Goal: Obtain resource: Download file/media

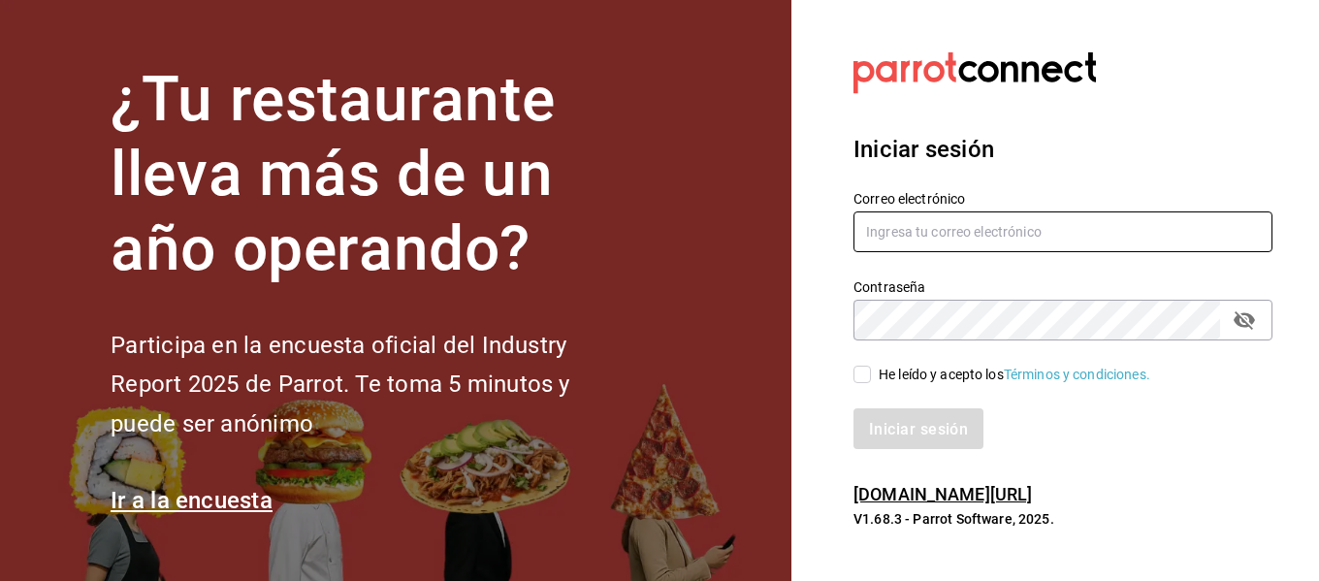
click at [990, 220] on input "text" at bounding box center [1063, 232] width 419 height 41
type input "f"
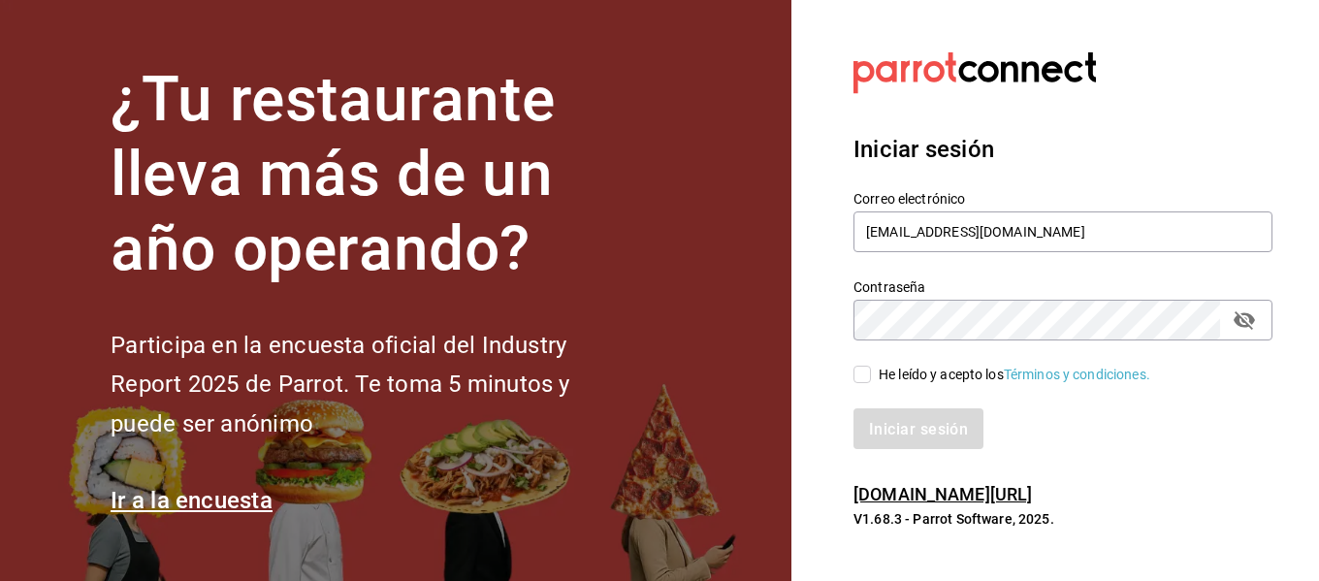
type input "[EMAIL_ADDRESS][DOMAIN_NAME]"
click at [860, 372] on input "He leído y acepto los Términos y condiciones." at bounding box center [862, 374] width 17 height 17
checkbox input "true"
click at [892, 435] on font "Iniciar sesión" at bounding box center [919, 428] width 99 height 18
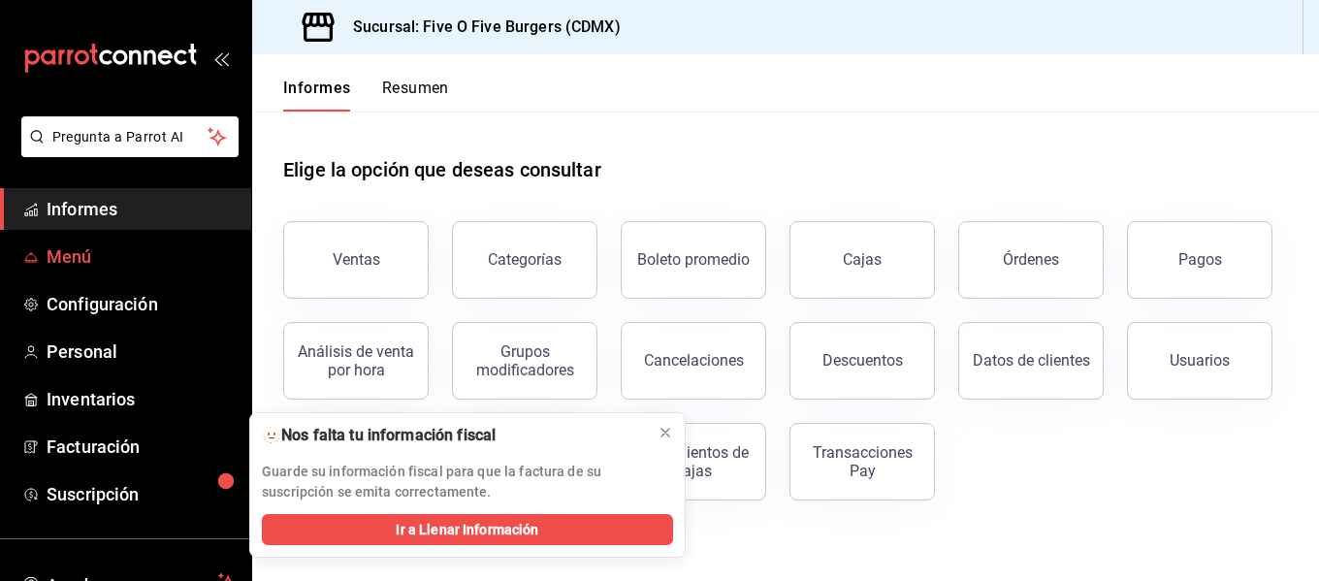
click at [83, 253] on font "Menú" at bounding box center [70, 256] width 46 height 20
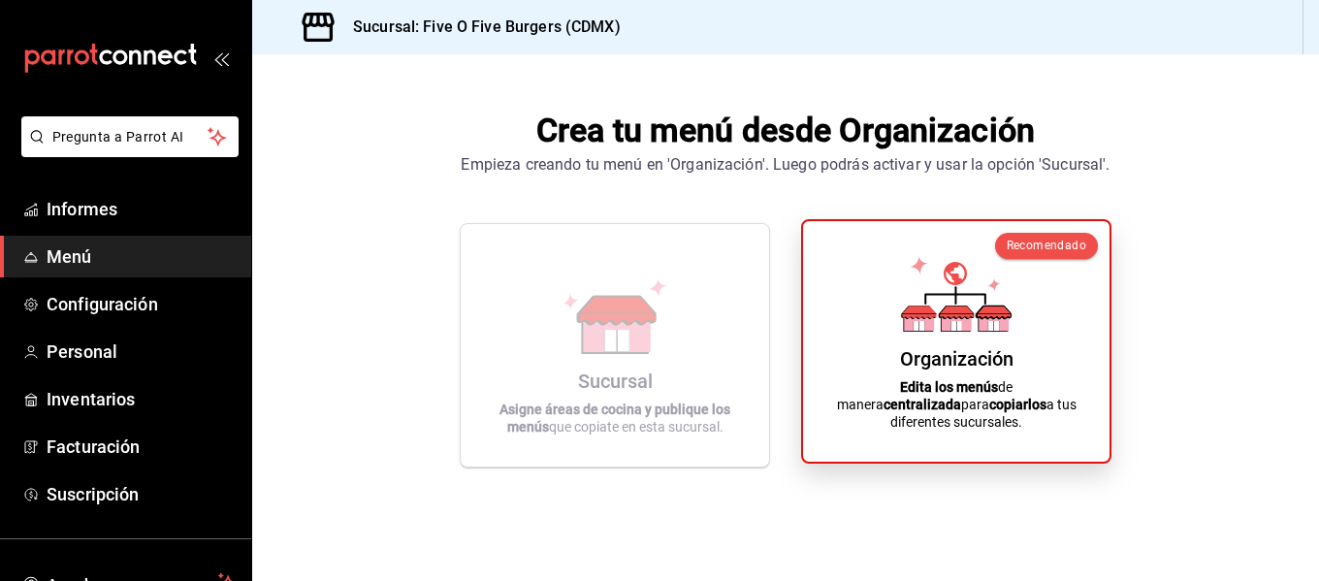
click at [942, 370] on font "Organización" at bounding box center [957, 358] width 114 height 23
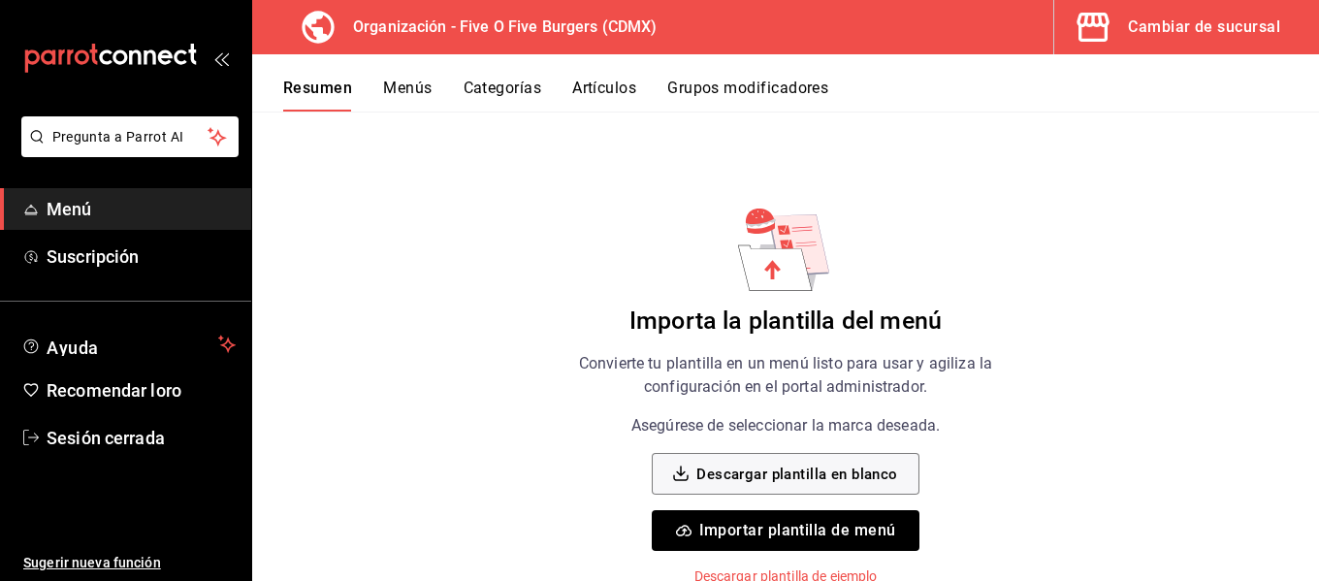
scroll to position [182, 0]
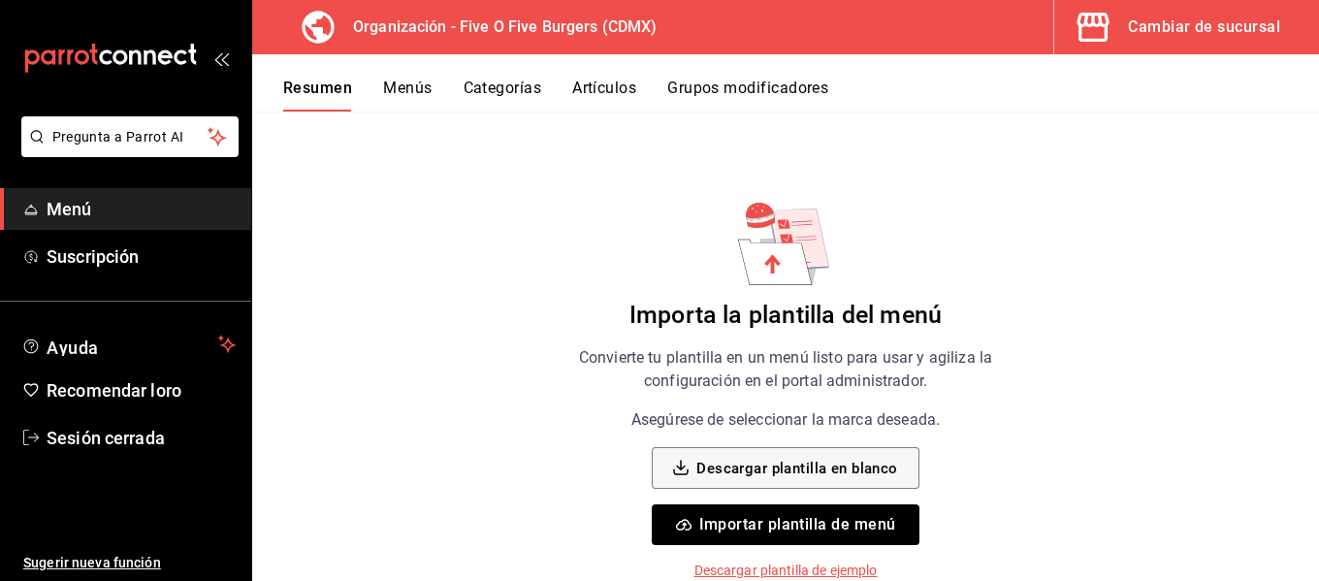
click at [748, 563] on font "Descargar plantilla de ejemplo" at bounding box center [786, 571] width 183 height 16
